Goal: Task Accomplishment & Management: Manage account settings

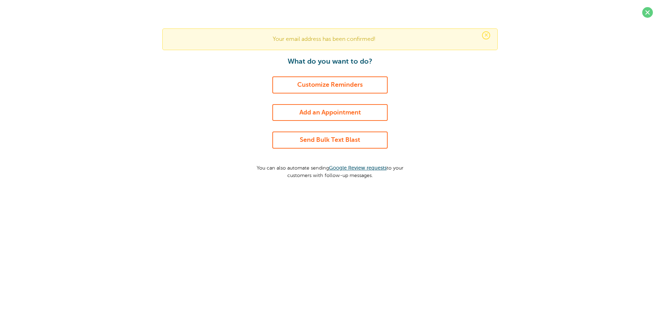
click at [361, 88] on link "Customize Reminders" at bounding box center [329, 85] width 115 height 17
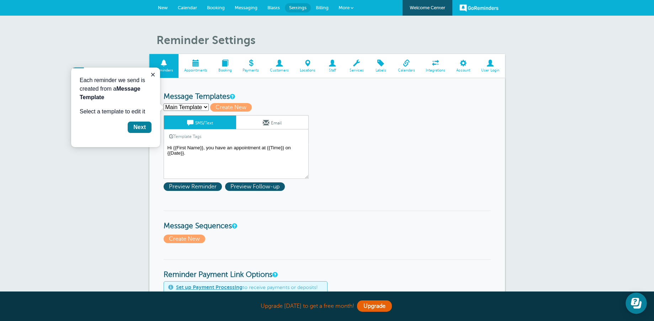
click at [206, 107] on select "Main Template Create new..." at bounding box center [186, 107] width 45 height 7
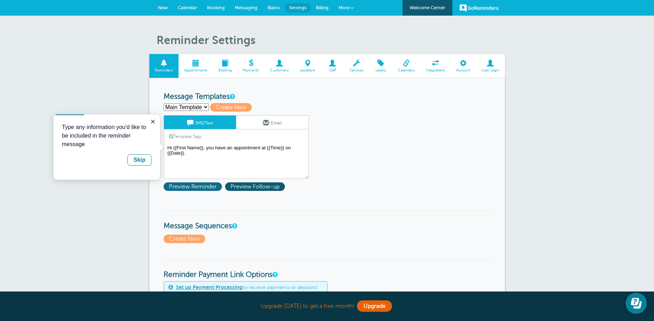
click at [180, 185] on span "Preview Reminder" at bounding box center [193, 187] width 58 height 9
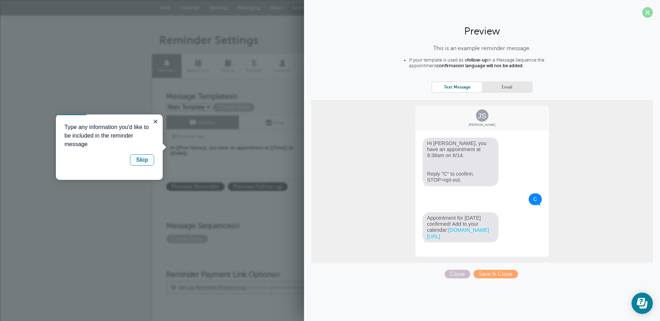
click at [646, 15] on span at bounding box center [647, 12] width 11 height 11
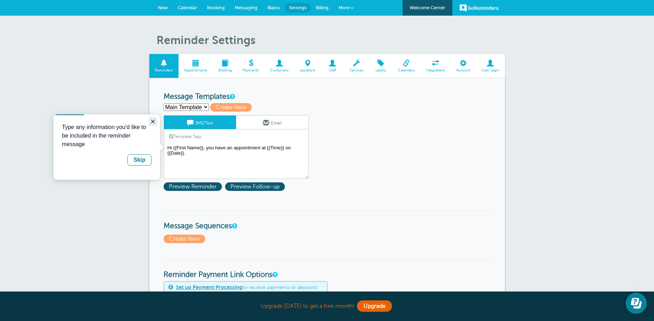
click at [152, 122] on icon "Close guide" at bounding box center [153, 122] width 6 height 6
